Goal: Transaction & Acquisition: Purchase product/service

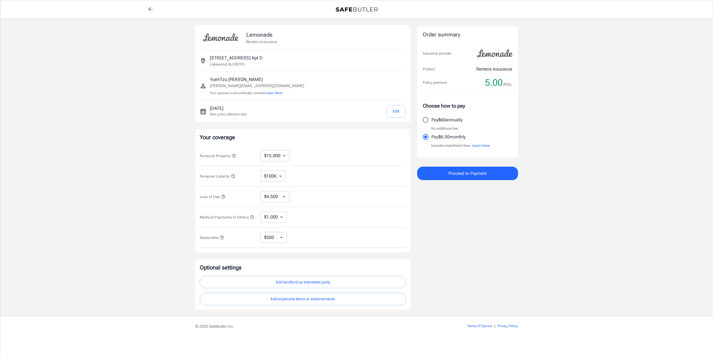
select select "15000"
select select "500"
click at [276, 196] on select "$4,500 $7,500 $13,500 $22,500 $34,500 $55,500 $85,500 $130K $200K" at bounding box center [274, 196] width 29 height 11
click at [221, 196] on span "Loss of Use" at bounding box center [213, 197] width 26 height 4
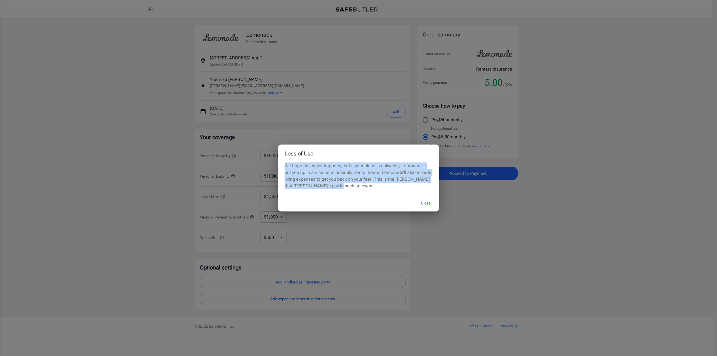
drag, startPoint x: 285, startPoint y: 165, endPoint x: 361, endPoint y: 192, distance: 80.6
click at [361, 192] on div "We hope this never happens, but if your place is unlivable, Lemonade’ll put you…" at bounding box center [358, 179] width 161 height 33
select select "en"
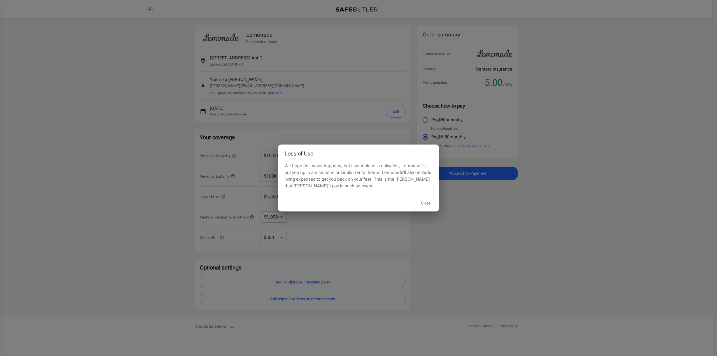
click at [478, 214] on div "Loss of Use We hope this never happens, but if your place is unlivable, Lemonad…" at bounding box center [358, 178] width 717 height 356
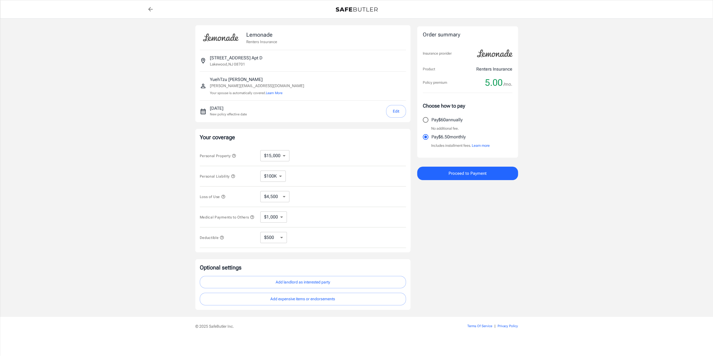
click at [271, 198] on select "$4,500 $7,500 $13,500 $22,500 $34,500 $55,500 $85,500 $130K $200K" at bounding box center [274, 196] width 29 height 11
click at [503, 237] on div "Order summary Insurance provider Product Renters Insurance Policy premium 5.00 …" at bounding box center [467, 167] width 101 height 285
click at [273, 242] on select "$250 $500 $1,000 $2,500" at bounding box center [273, 237] width 27 height 11
select select "250"
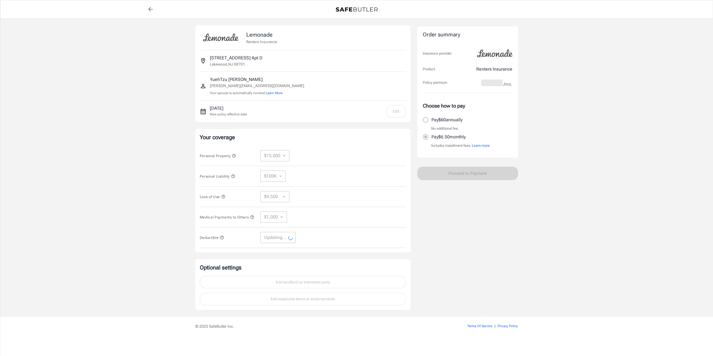
select select "250"
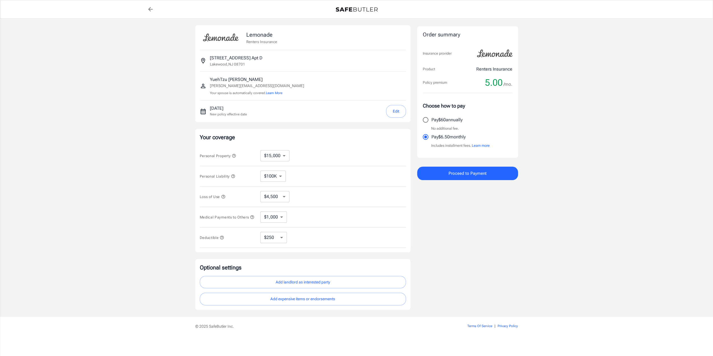
click at [590, 238] on div "Lemonade Renters Insurance [STREET_ADDRESS] YuehTzu [PERSON_NAME] [PERSON_NAME]…" at bounding box center [356, 167] width 713 height 298
click at [455, 119] on p "Pay $60 annually" at bounding box center [447, 120] width 31 height 7
click at [432, 119] on input "Pay $60 annually" at bounding box center [426, 120] width 12 height 12
radio input "true"
click at [577, 265] on div "Lemonade Renters Insurance [STREET_ADDRESS] YuehTzu [PERSON_NAME] [PERSON_NAME]…" at bounding box center [356, 167] width 713 height 298
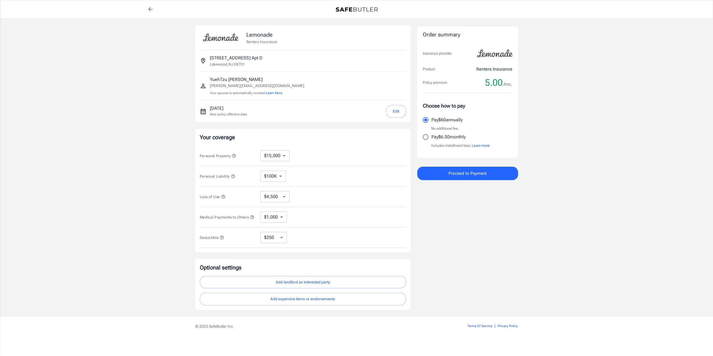
click at [627, 198] on div "Lemonade Renters Insurance [STREET_ADDRESS] YuehTzu [PERSON_NAME] [PERSON_NAME]…" at bounding box center [356, 167] width 713 height 298
